Goal: Task Accomplishment & Management: Manage account settings

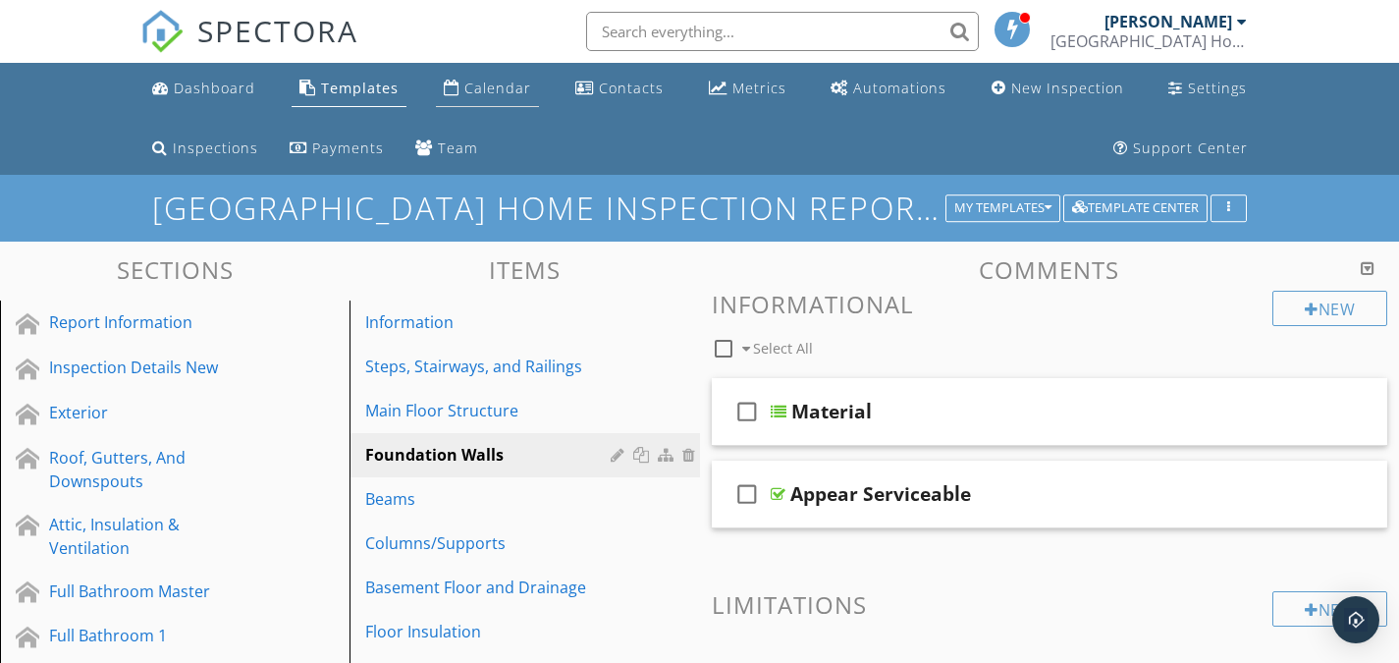
click at [489, 92] on div "Calendar" at bounding box center [497, 88] width 67 height 19
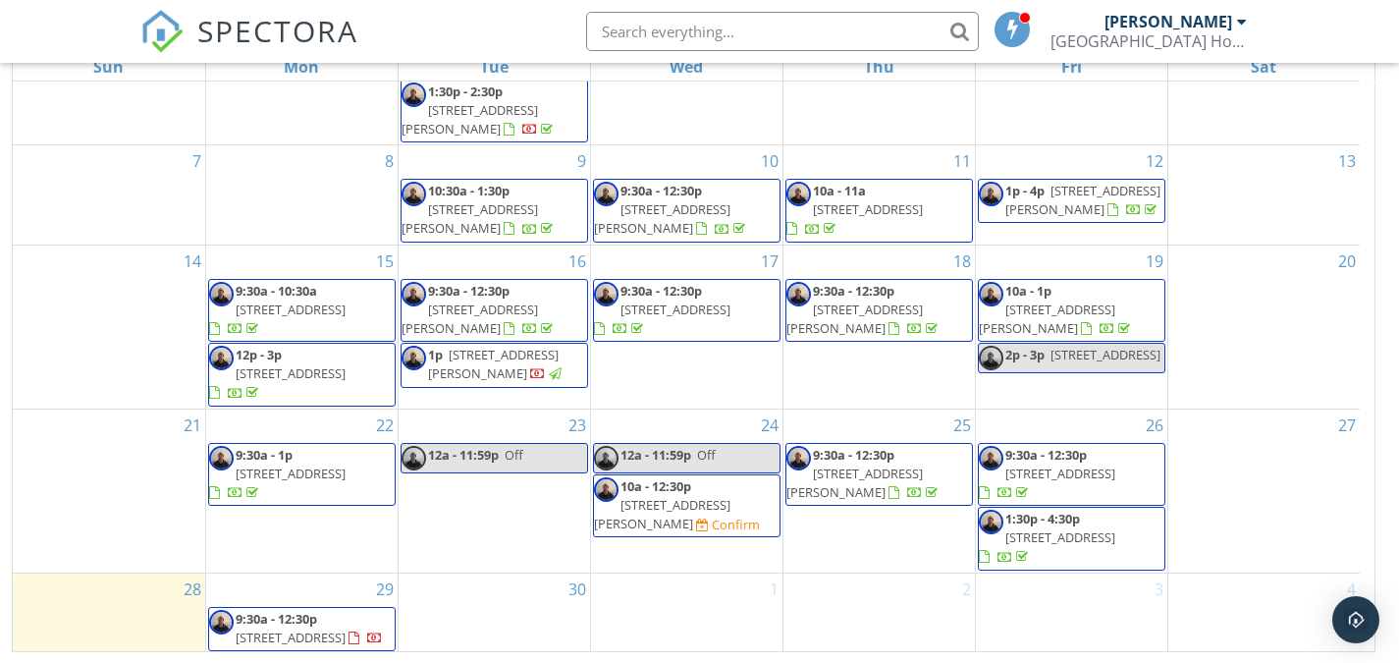
scroll to position [103, 0]
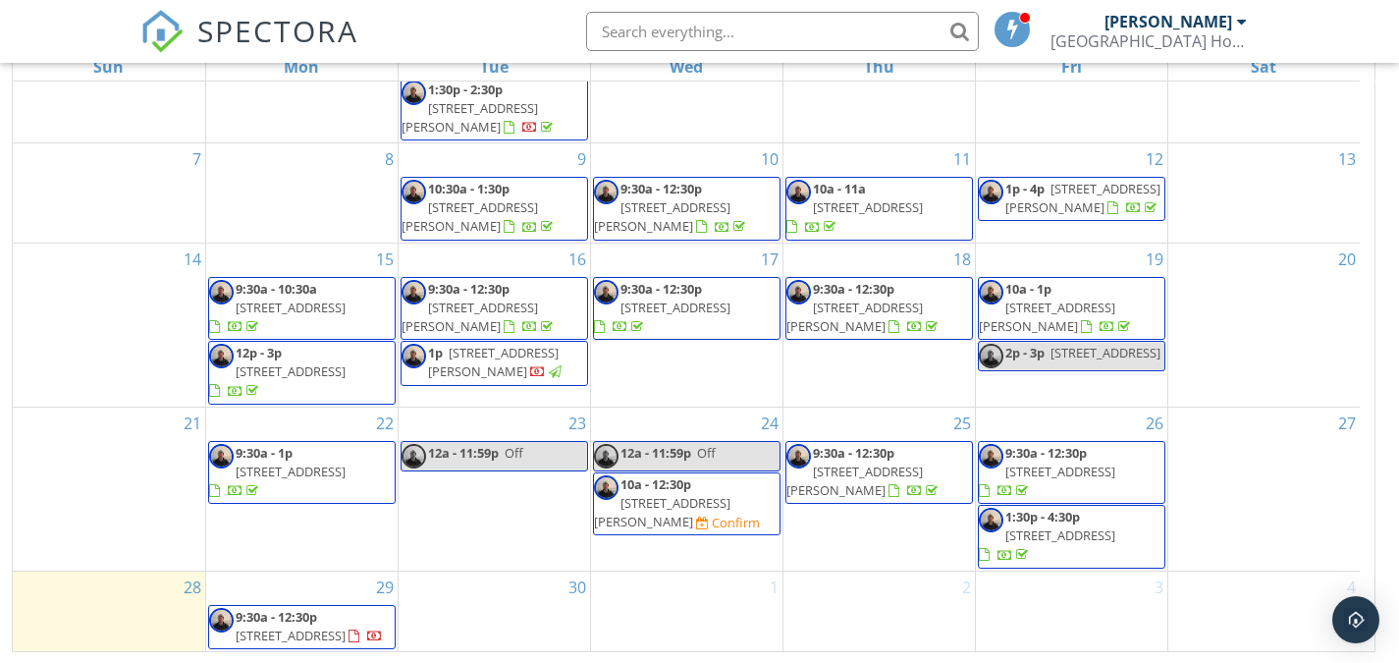
click at [363, 579] on div "29 9:30a - 12:30p 9189 Dry Run Rd, Mercersburg 17236" at bounding box center [301, 611] width 191 height 80
drag, startPoint x: 361, startPoint y: 584, endPoint x: 353, endPoint y: 597, distance: 15.0
click at [346, 626] on span "9189 Dry Run Rd, Mercersburg 17236" at bounding box center [291, 635] width 110 height 18
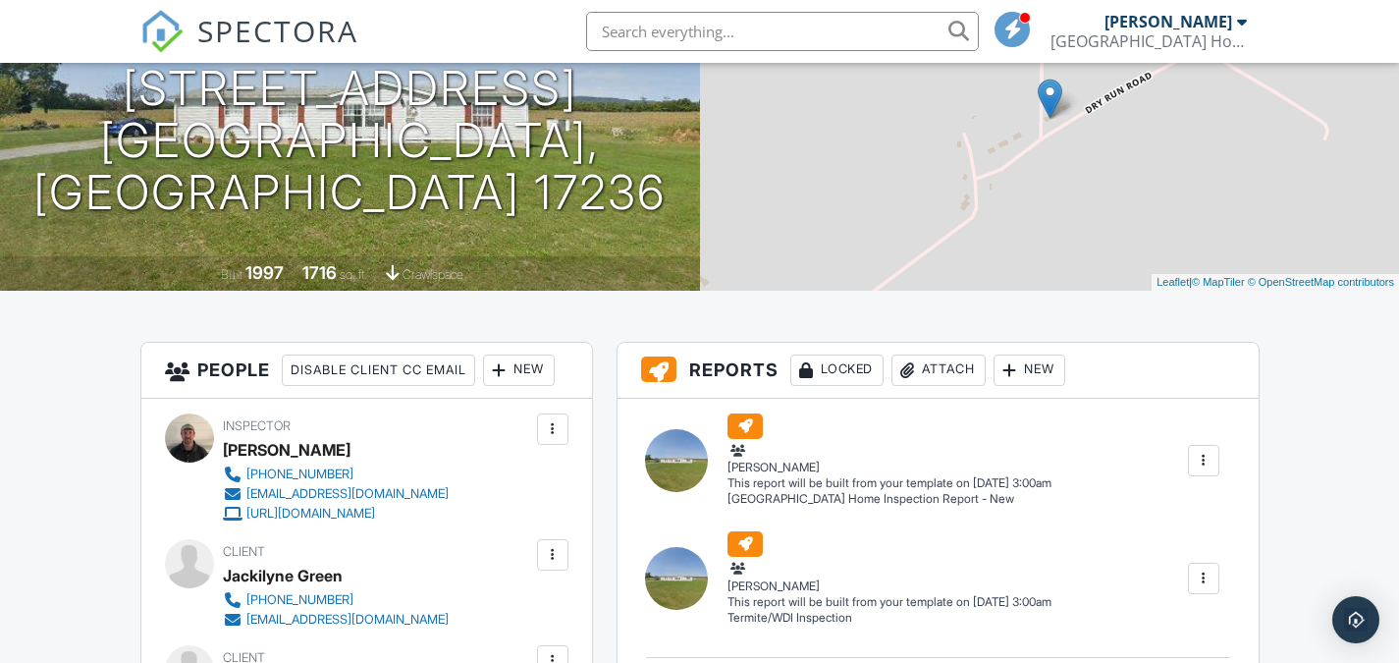
scroll to position [589, 0]
